Goal: Check status: Check status

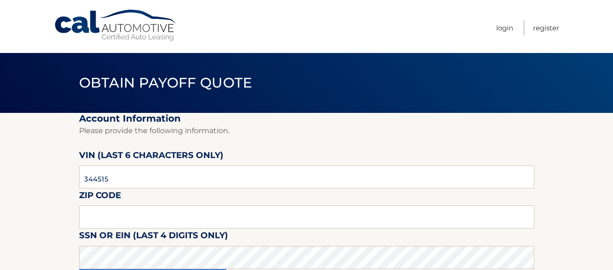
click at [89, 179] on input "344515" at bounding box center [306, 176] width 455 height 23
click at [110, 181] on input "44515*" at bounding box center [306, 176] width 455 height 23
type input "44514*"
click at [119, 183] on input "44514*" at bounding box center [306, 176] width 455 height 23
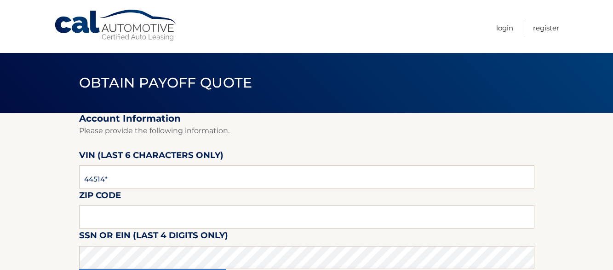
click at [119, 183] on input "44514*" at bounding box center [306, 176] width 455 height 23
type input "45154*"
click at [135, 220] on input "text" at bounding box center [306, 216] width 455 height 23
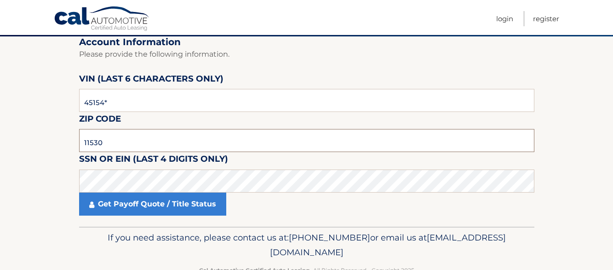
scroll to position [92, 0]
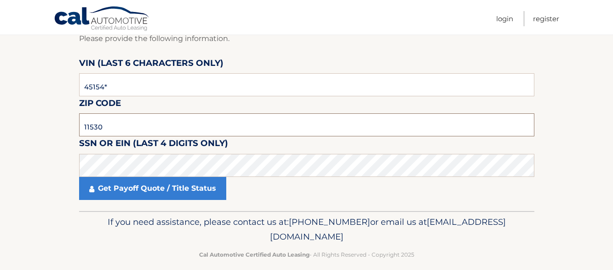
type input "11530"
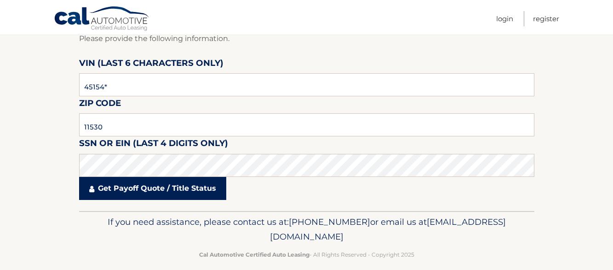
click at [145, 194] on link "Get Payoff Quote / Title Status" at bounding box center [152, 188] width 147 height 23
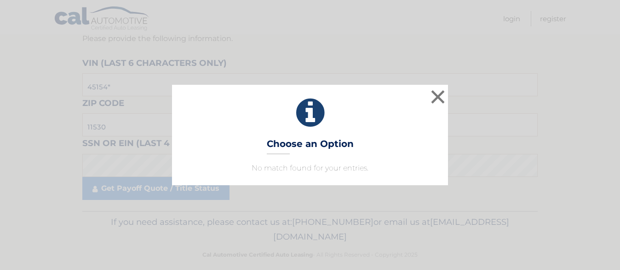
click at [307, 171] on p "No match found for your entries." at bounding box center [310, 167] width 253 height 11
drag, startPoint x: 309, startPoint y: 169, endPoint x: 362, endPoint y: 140, distance: 60.3
click at [323, 161] on div "× Choose an Option No match found for your entries. This is what you see on sec…" at bounding box center [310, 135] width 276 height 100
click at [334, 171] on p "No match found for your entries." at bounding box center [310, 167] width 253 height 11
drag, startPoint x: 315, startPoint y: 134, endPoint x: 312, endPoint y: 114, distance: 21.0
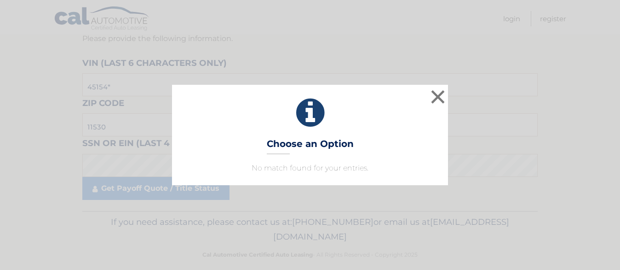
click at [315, 134] on div "× Choose an Option No match found for your entries. This is what you see on sec…" at bounding box center [310, 135] width 276 height 100
click at [309, 103] on icon at bounding box center [310, 112] width 253 height 33
click at [289, 46] on div "× Choose an Option No match found for your entries. This is what you see on sec…" at bounding box center [310, 135] width 620 height 270
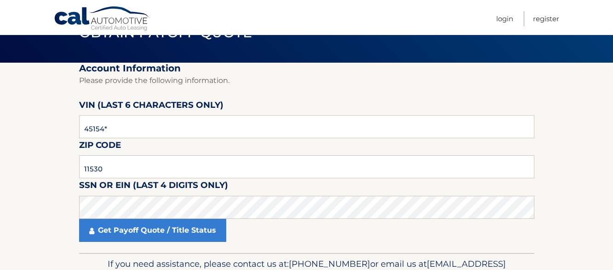
scroll to position [0, 0]
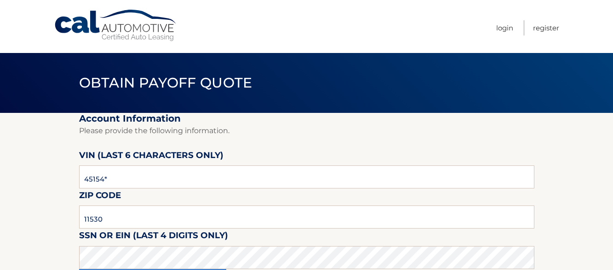
click at [339, 129] on p "Please provide the following information." at bounding box center [306, 130] width 455 height 13
click at [179, 133] on p "Please provide the following information." at bounding box center [306, 130] width 455 height 13
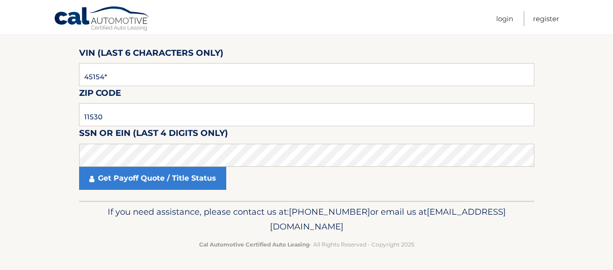
scroll to position [103, 0]
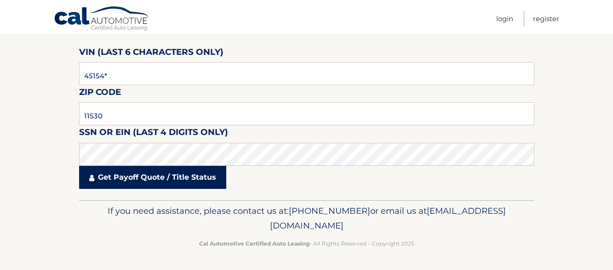
click at [146, 181] on link "Get Payoff Quote / Title Status" at bounding box center [152, 177] width 147 height 23
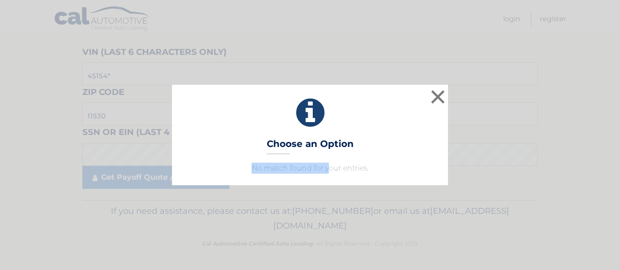
click at [330, 155] on div "× Choose an Option No match found for your entries. This is what you see on sec…" at bounding box center [310, 135] width 276 height 100
drag, startPoint x: 395, startPoint y: 134, endPoint x: 427, endPoint y: 106, distance: 42.7
click at [398, 132] on div "× Choose an Option No match found for your entries. This is what you see on sec…" at bounding box center [310, 135] width 276 height 100
click at [440, 97] on button "×" at bounding box center [438, 96] width 18 height 18
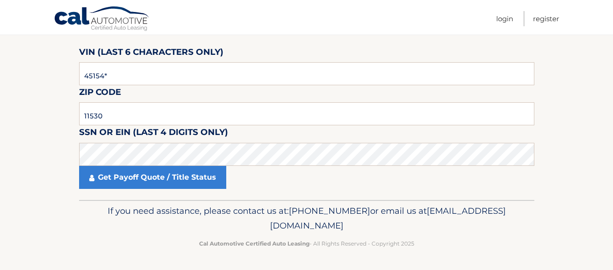
click at [247, 238] on p "Cal Automotive Certified Auto Leasing - All Rights Reserved - Copyright 2025" at bounding box center [307, 243] width 444 height 10
drag, startPoint x: 247, startPoint y: 238, endPoint x: 269, endPoint y: 229, distance: 24.1
click at [248, 238] on p "Cal Automotive Certified Auto Leasing - All Rights Reserved - Copyright 2025" at bounding box center [307, 243] width 444 height 10
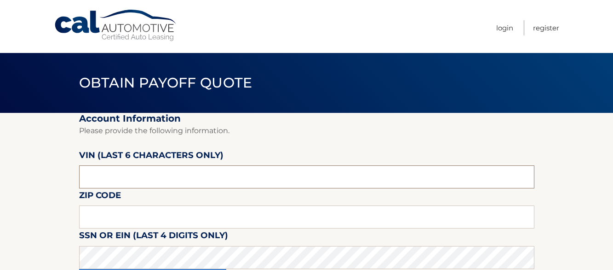
click at [127, 175] on input "text" at bounding box center [306, 176] width 455 height 23
drag, startPoint x: 150, startPoint y: 177, endPoint x: 141, endPoint y: 173, distance: 9.7
click at [152, 176] on input "text" at bounding box center [306, 176] width 455 height 23
type input "45154*"
click at [116, 219] on input "text" at bounding box center [306, 216] width 455 height 23
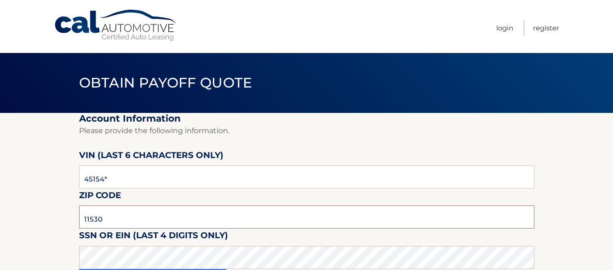
type input "11530"
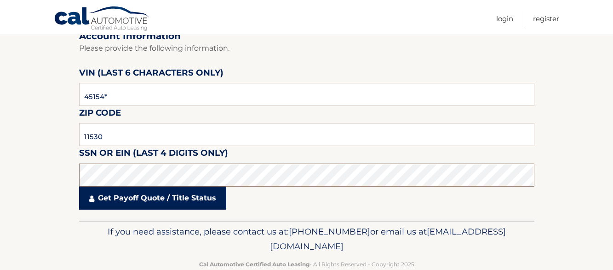
scroll to position [103, 0]
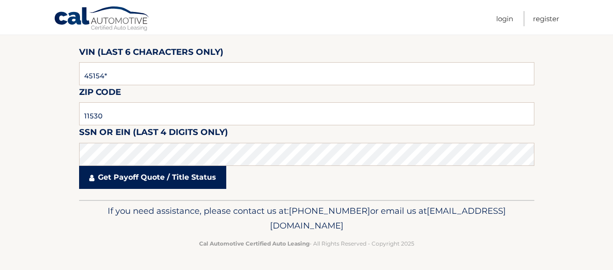
click at [140, 179] on link "Get Payoff Quote / Title Status" at bounding box center [152, 177] width 147 height 23
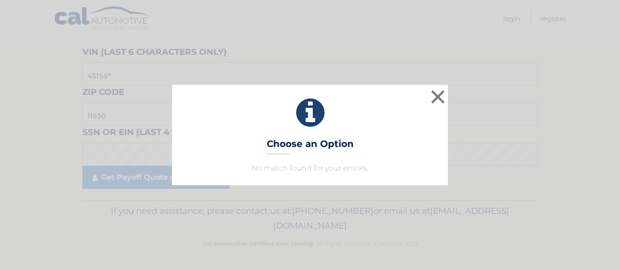
click at [510, 109] on div "× Choose an Option No match found for your entries. This is what you see on sec…" at bounding box center [310, 135] width 613 height 100
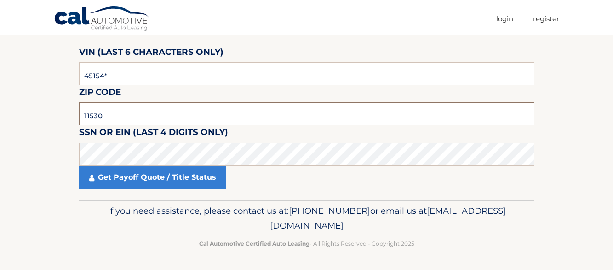
click at [510, 109] on input "11530" at bounding box center [306, 113] width 455 height 23
